Goal: Task Accomplishment & Management: Use online tool/utility

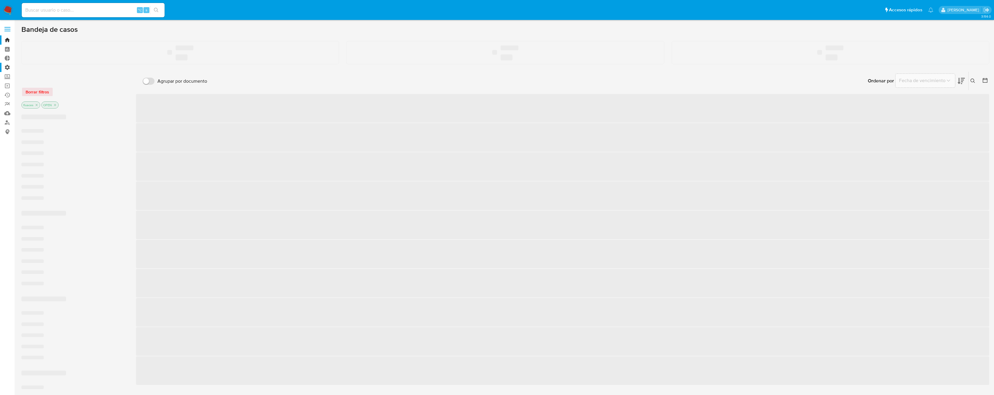
click at [8, 68] on label "Administración" at bounding box center [35, 67] width 71 height 9
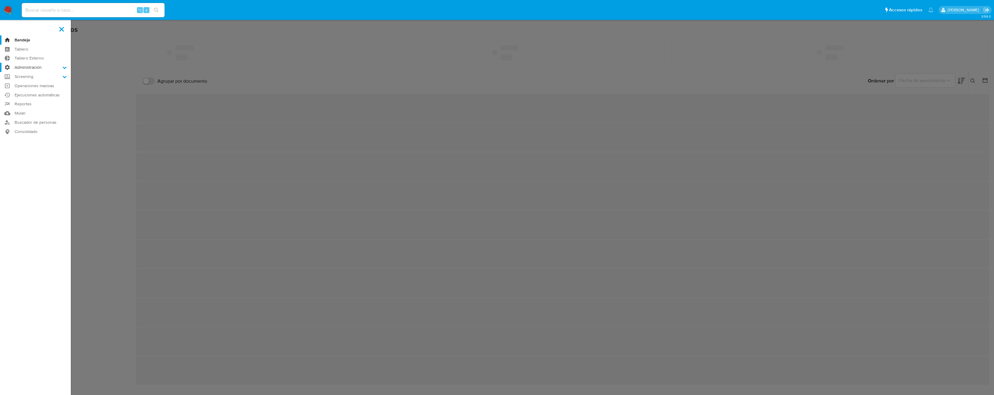
click at [0, 0] on input "Administración" at bounding box center [0, 0] width 0 height 0
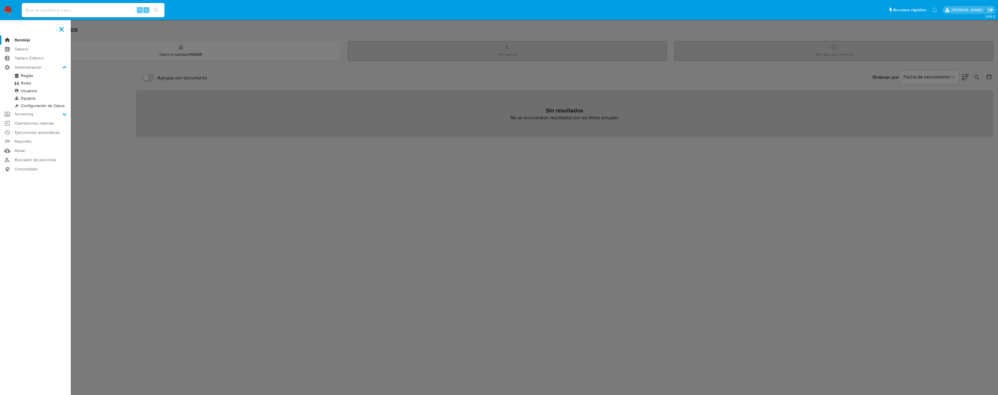
click at [26, 76] on link "Reglas" at bounding box center [35, 75] width 71 height 7
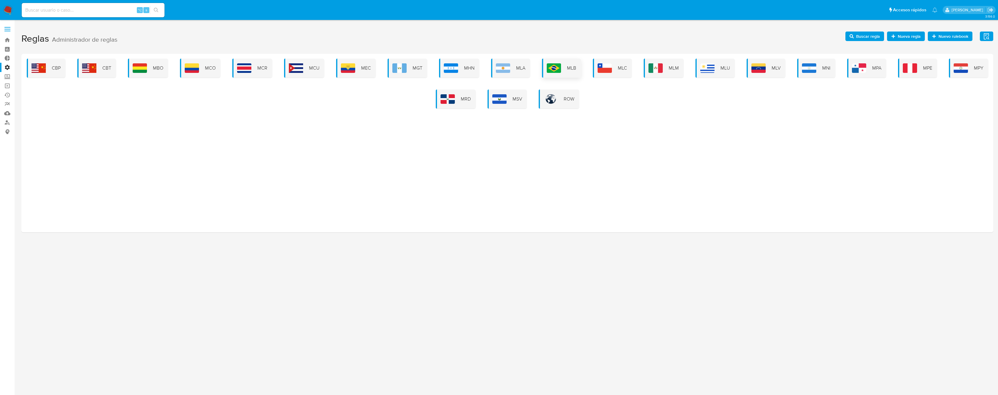
click at [580, 60] on div "MLB" at bounding box center [561, 68] width 39 height 19
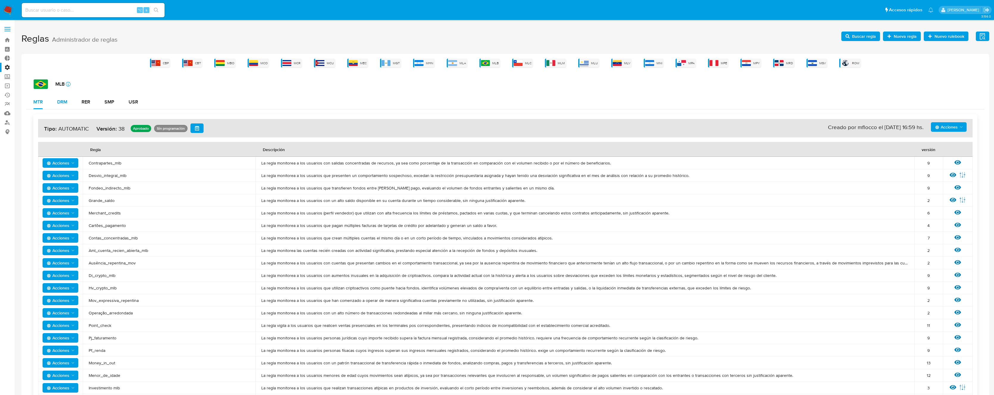
click at [67, 103] on div "DRM" at bounding box center [62, 102] width 10 height 5
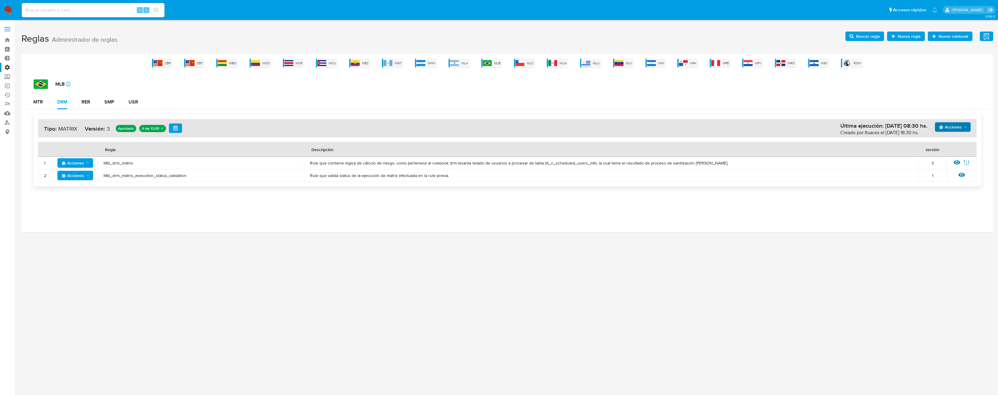
click at [959, 127] on span "Acciones" at bounding box center [950, 127] width 23 height 10
click at [954, 200] on button "Ejecuciones" at bounding box center [953, 199] width 54 height 14
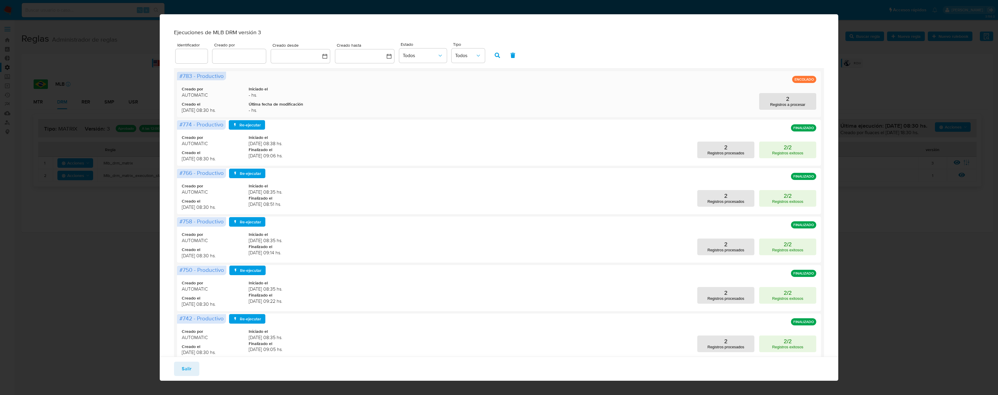
click at [319, 106] on div "Creado por AUTOMATIC Creado el 26/08/2025 08:30 hs. Iniciado el - hs. Última fe…" at bounding box center [499, 93] width 635 height 41
click at [191, 369] on button "Salir" at bounding box center [186, 369] width 25 height 14
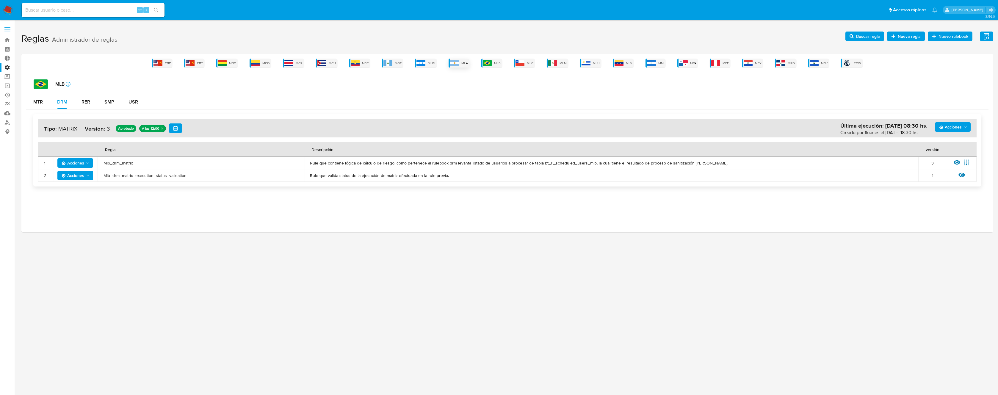
click at [462, 64] on span "MLA" at bounding box center [464, 63] width 7 height 4
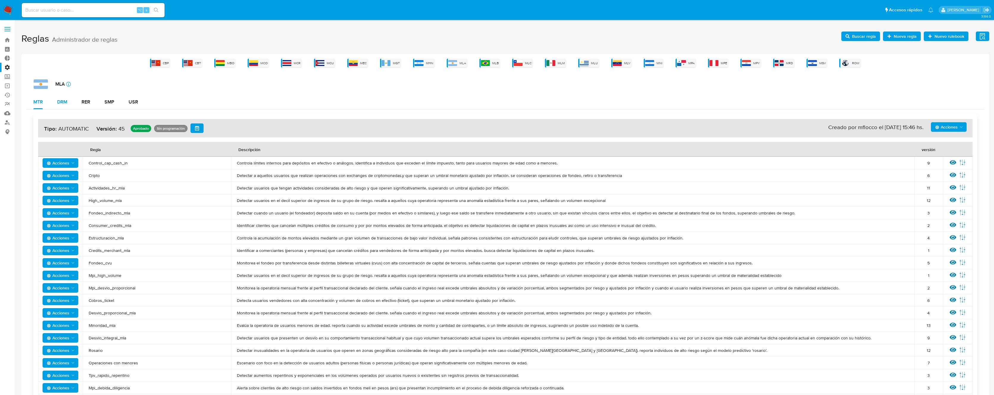
click at [65, 104] on div "DRM" at bounding box center [62, 102] width 10 height 5
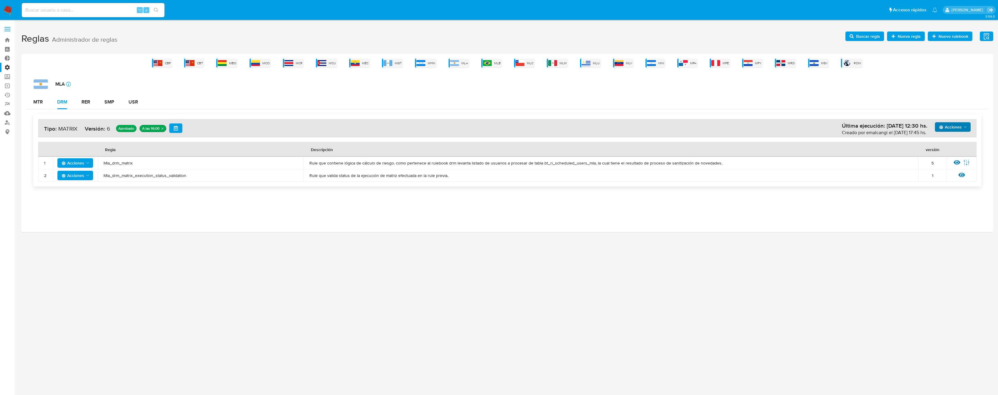
click at [961, 124] on span "Acciones" at bounding box center [950, 127] width 23 height 10
click at [950, 198] on button "Ejecuciones" at bounding box center [953, 199] width 54 height 14
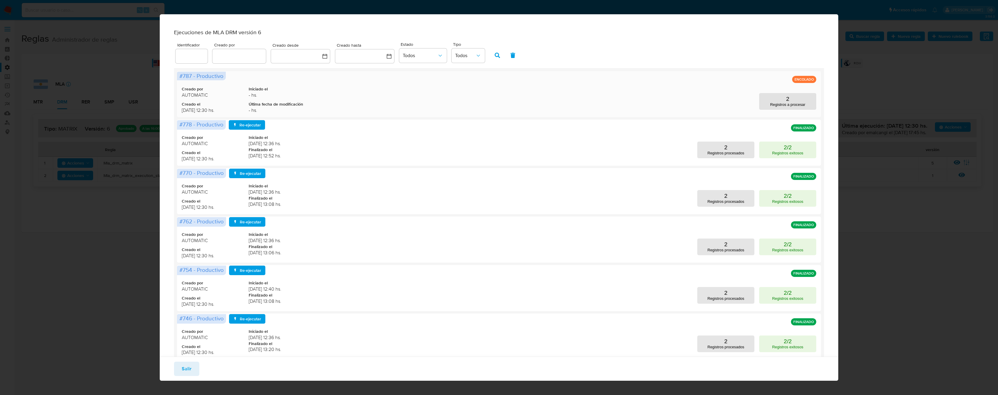
drag, startPoint x: 788, startPoint y: 84, endPoint x: 810, endPoint y: 84, distance: 21.4
click at [816, 83] on div "#787 - Productivo ENCOLADO Creado por AUTOMATIC Creado el 26/08/2025 12:30 hs. …" at bounding box center [499, 94] width 644 height 46
drag, startPoint x: 810, startPoint y: 84, endPoint x: 789, endPoint y: 84, distance: 20.8
click at [792, 83] on p "ENCOLADO" at bounding box center [804, 79] width 24 height 7
drag, startPoint x: 789, startPoint y: 84, endPoint x: 811, endPoint y: 84, distance: 22.3
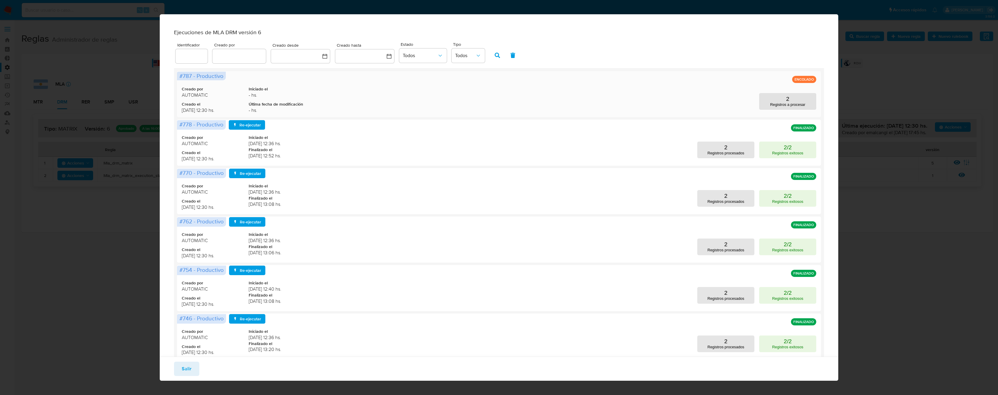
click at [811, 83] on p "ENCOLADO" at bounding box center [804, 79] width 24 height 7
click at [804, 83] on p "ENCOLADO" at bounding box center [804, 79] width 24 height 7
